Goal: Information Seeking & Learning: Learn about a topic

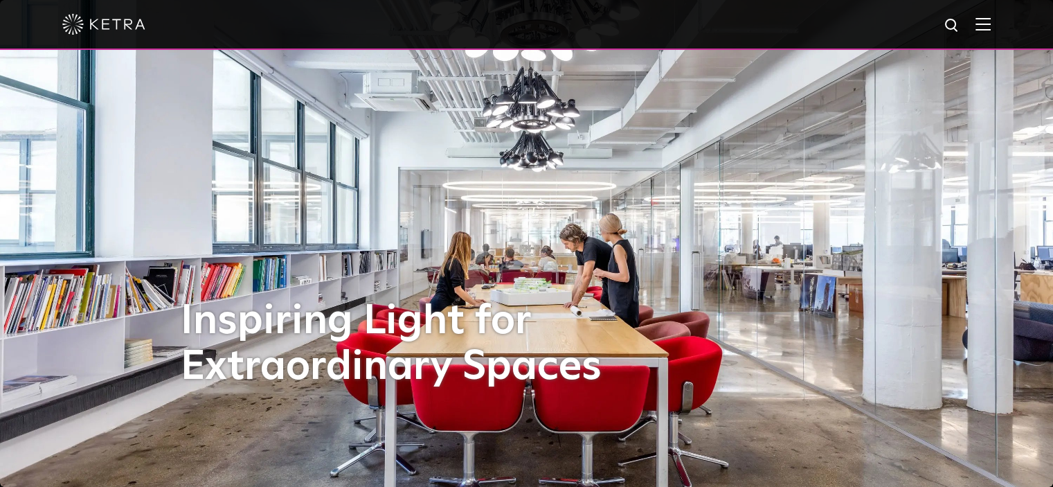
click at [987, 27] on img at bounding box center [982, 23] width 15 height 13
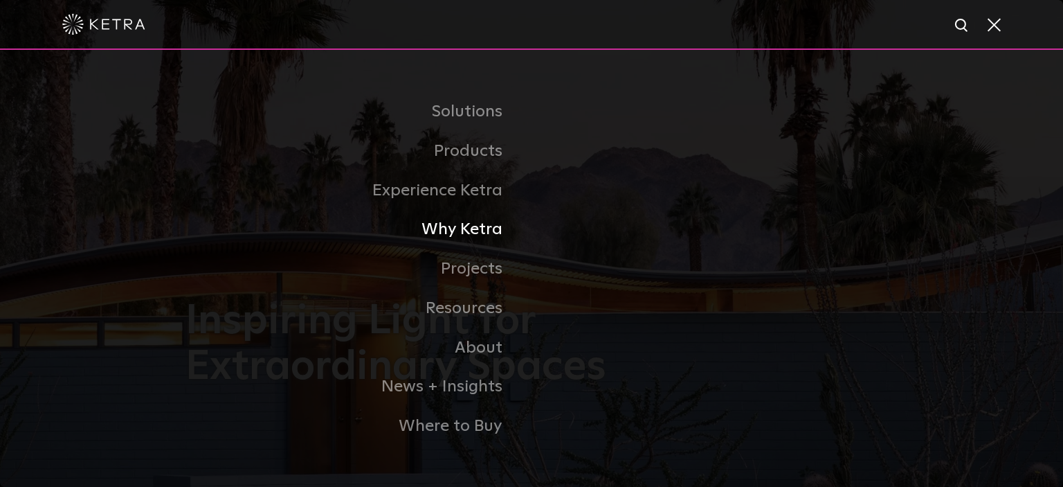
click at [487, 233] on link "Why Ketra" at bounding box center [359, 229] width 346 height 39
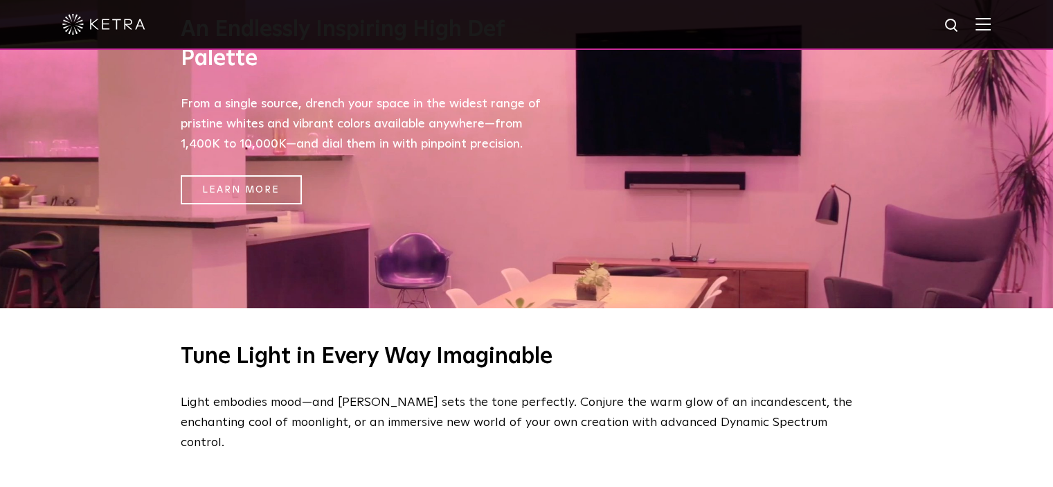
scroll to position [346, 0]
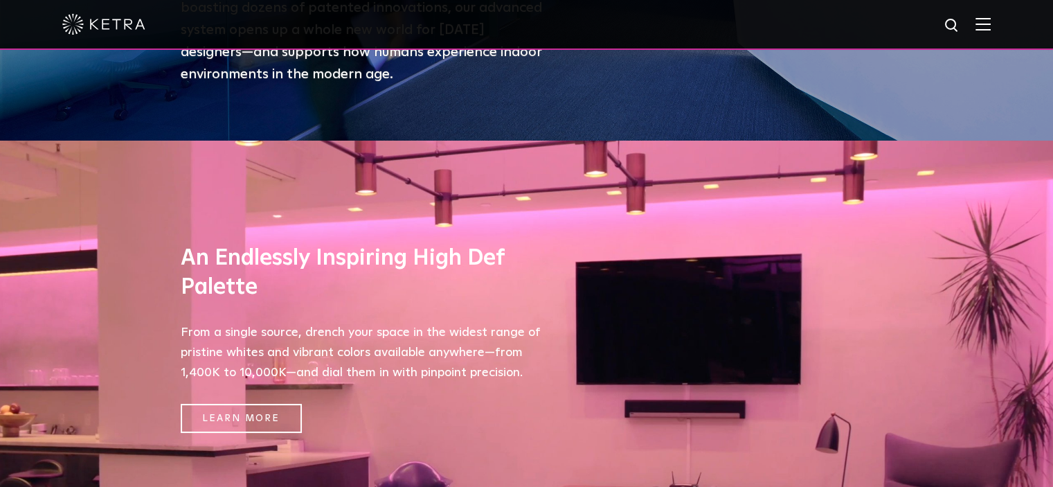
click at [991, 27] on img at bounding box center [982, 23] width 15 height 13
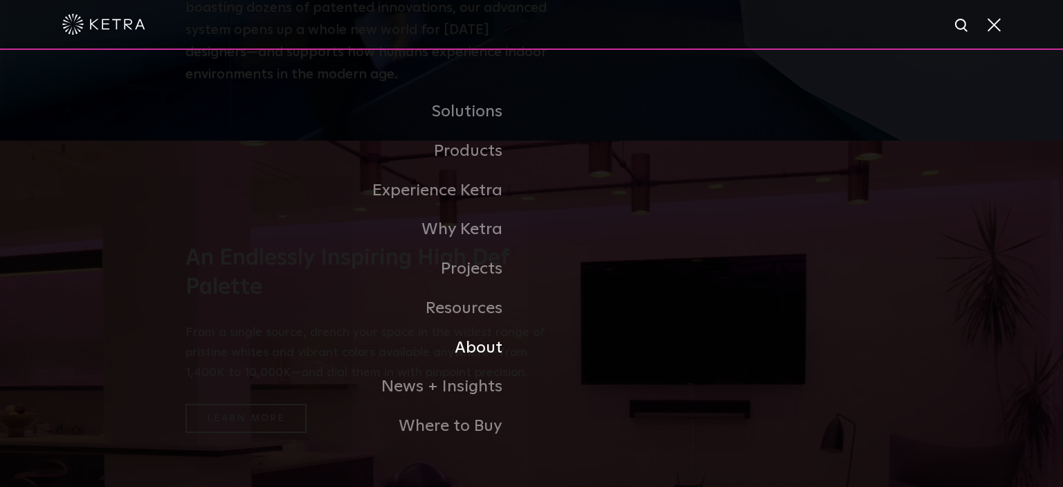
click at [480, 345] on link "About" at bounding box center [359, 347] width 346 height 39
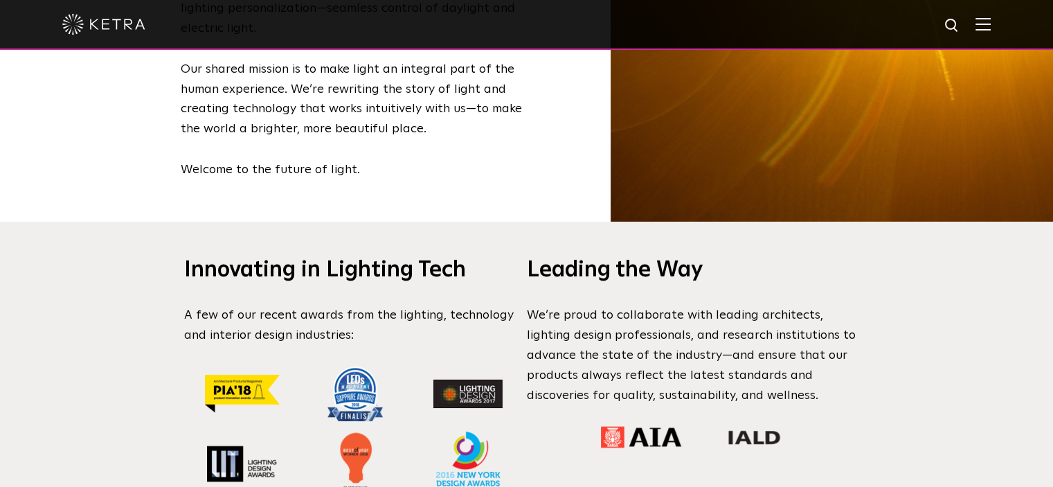
scroll to position [969, 0]
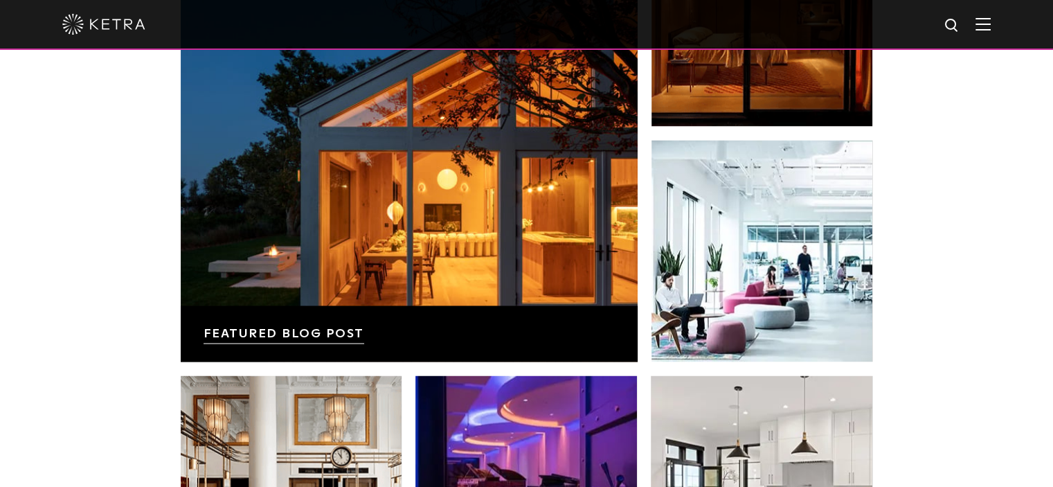
scroll to position [2561, 0]
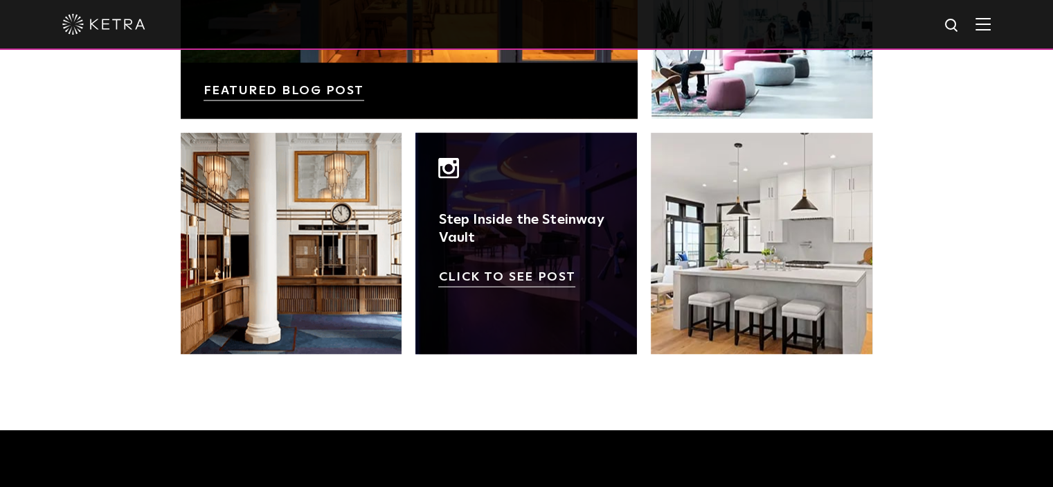
click at [525, 239] on link at bounding box center [526, 243] width 222 height 222
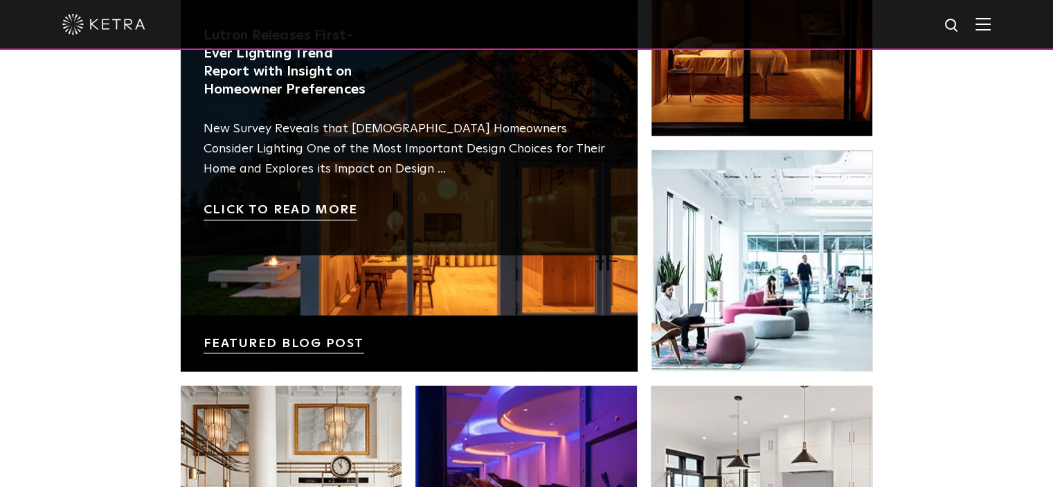
scroll to position [2285, 0]
